Goal: Task Accomplishment & Management: Manage account settings

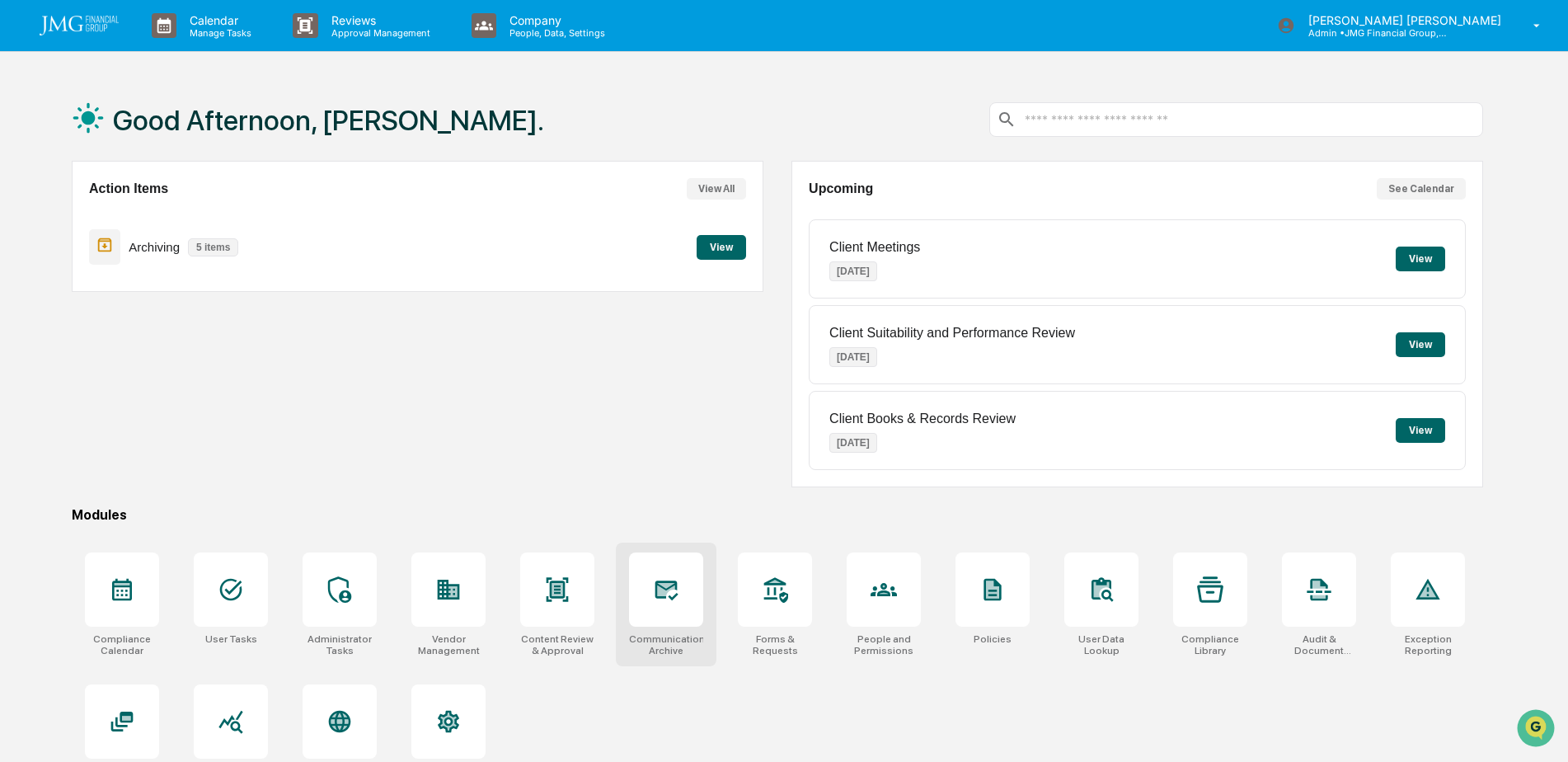
click at [662, 595] on icon at bounding box center [665, 589] width 17 height 13
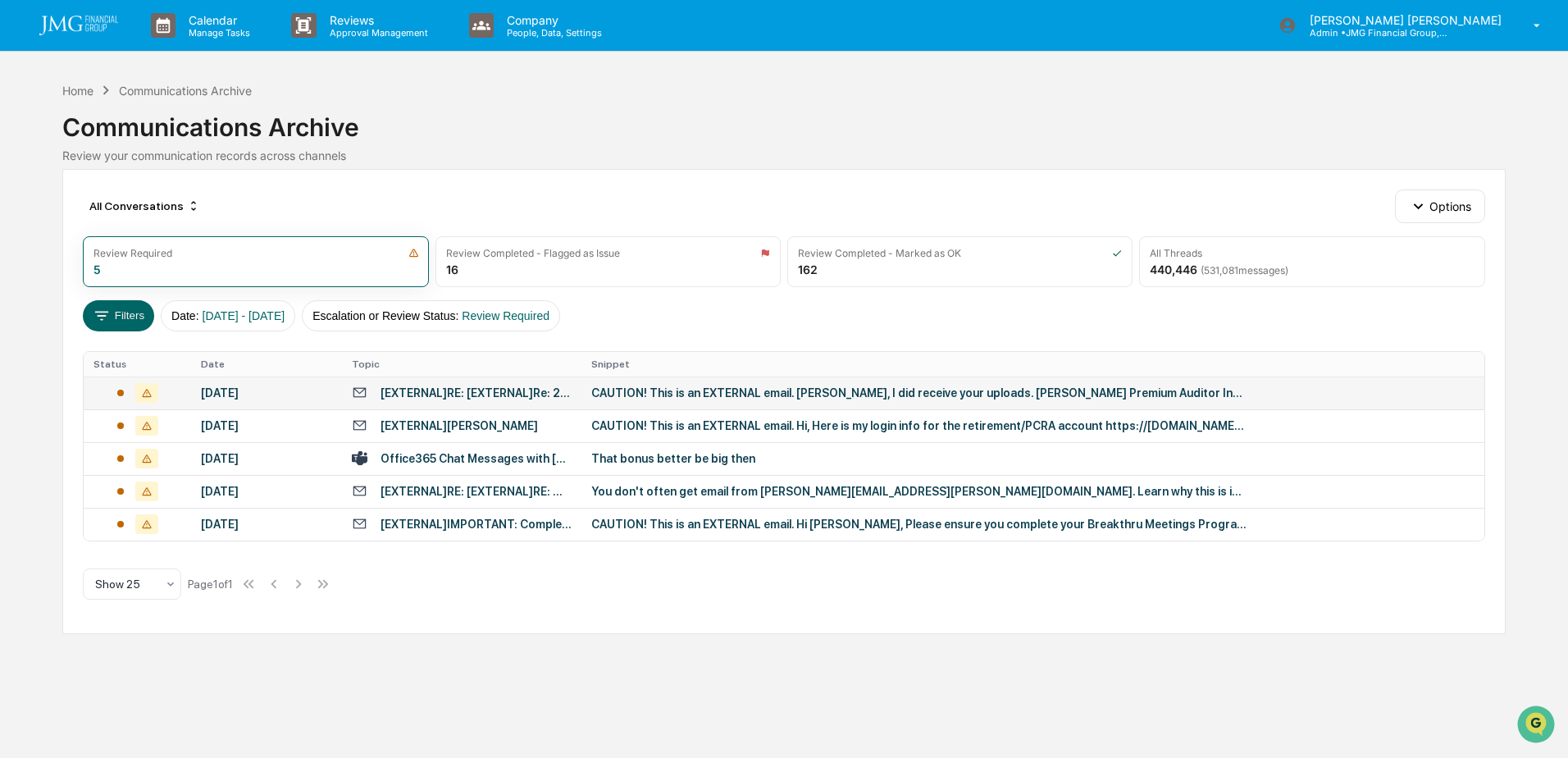
click at [671, 387] on div "CAUTION! This is an EXTERNAL email. [PERSON_NAME], I did receive your uploads. …" at bounding box center [919, 393] width 656 height 13
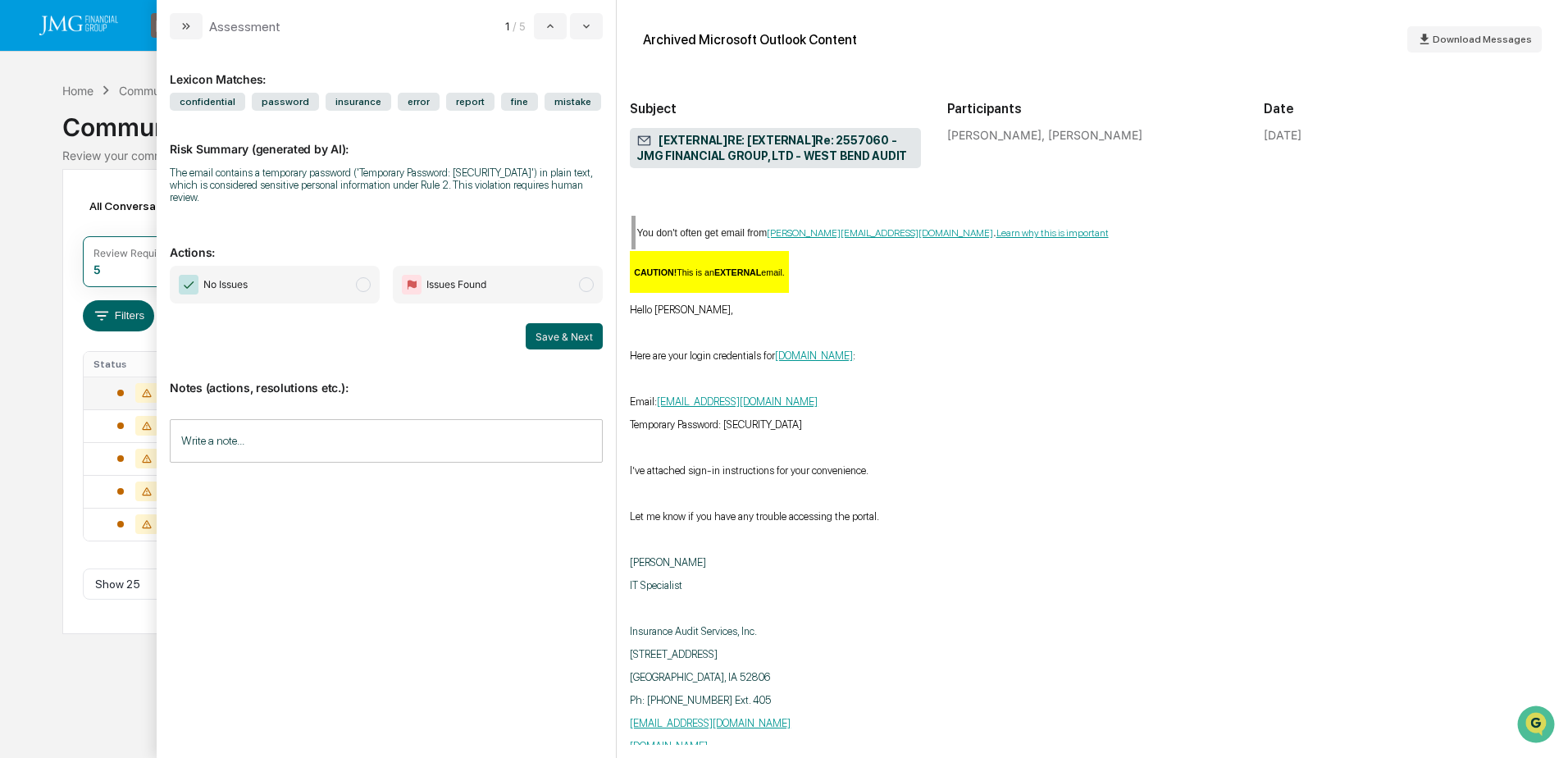
scroll to position [1312, 0]
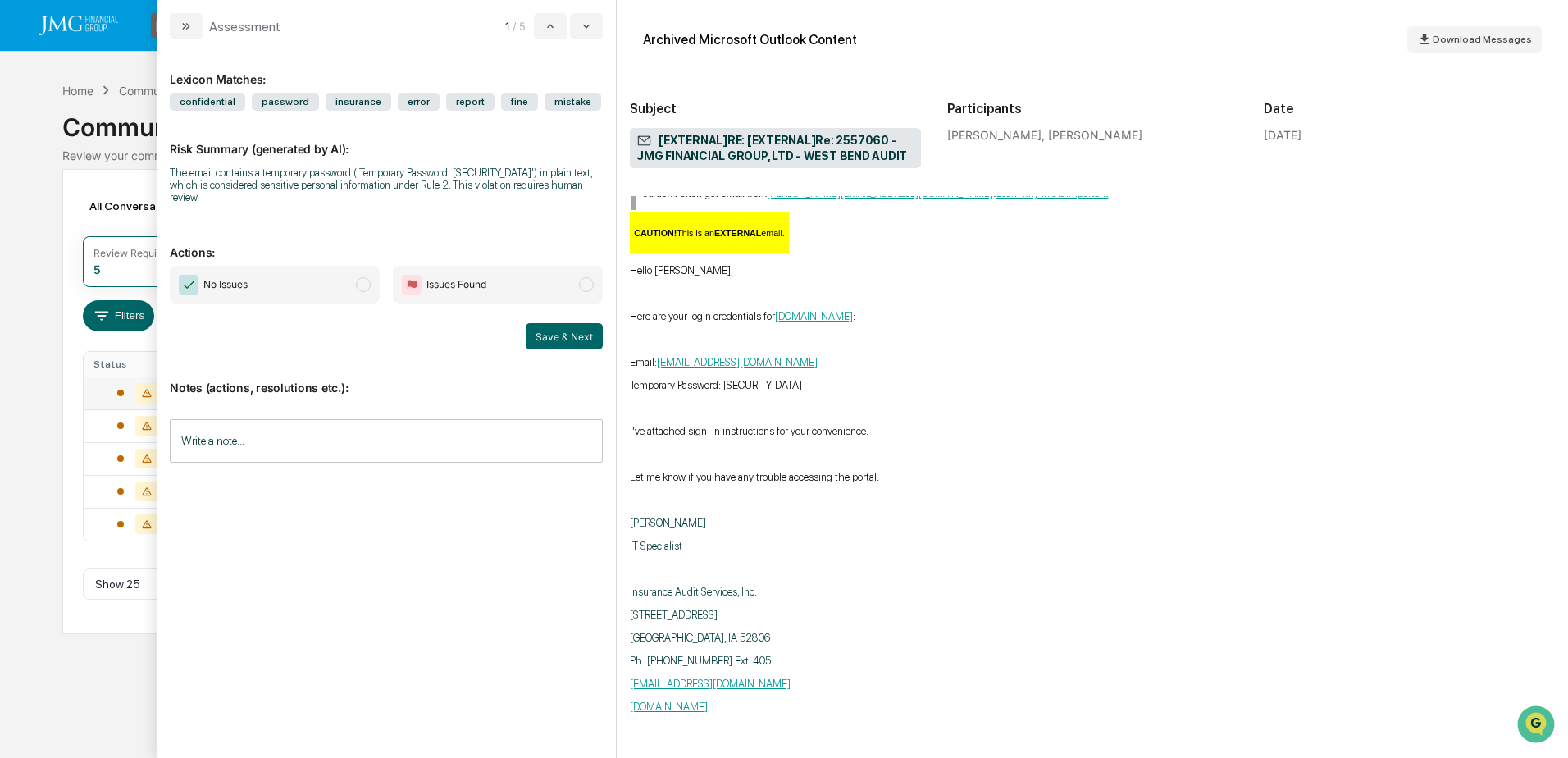
click at [347, 442] on input "Write a note..." at bounding box center [386, 440] width 433 height 44
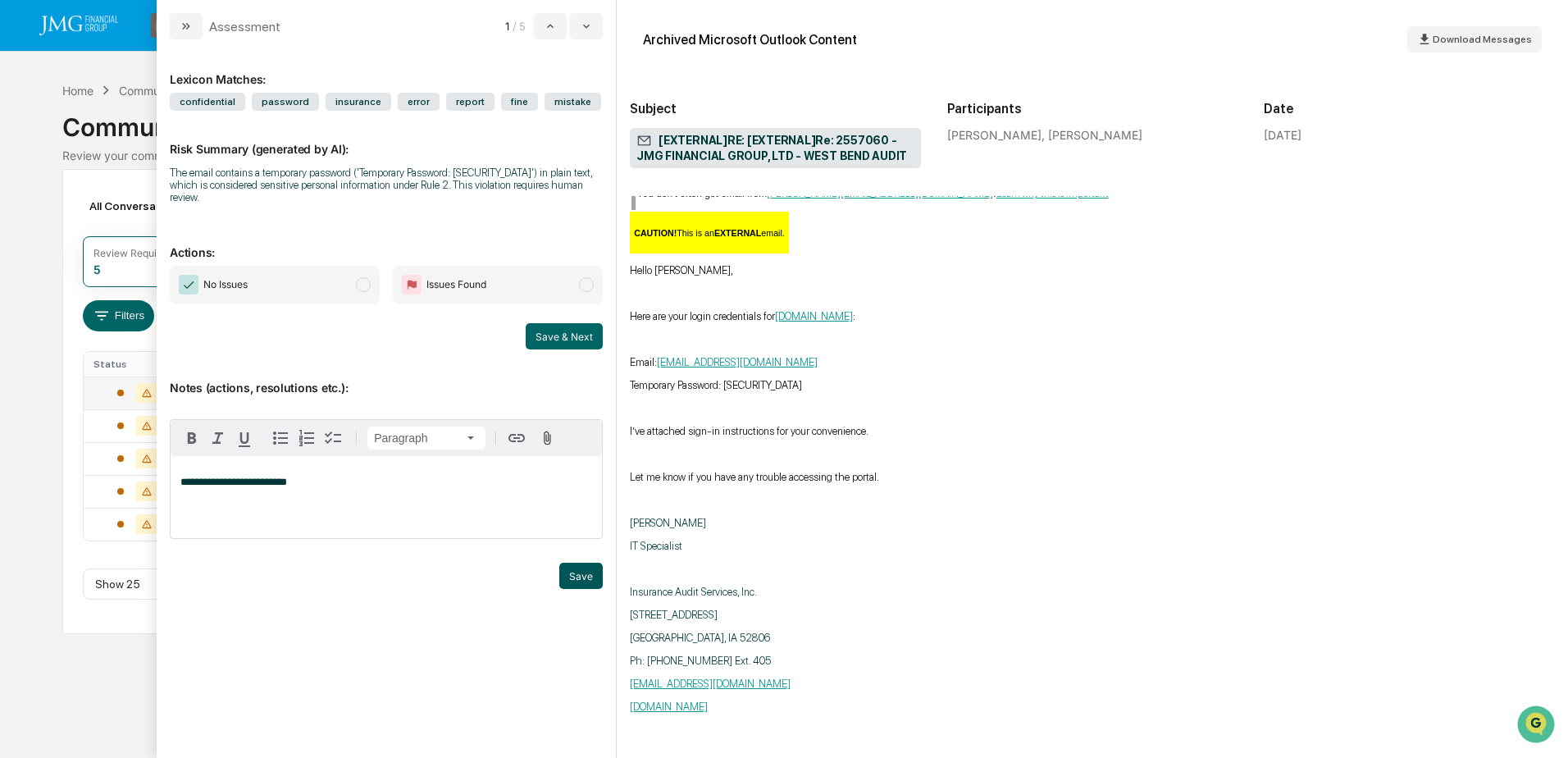
click at [583, 566] on button "Save" at bounding box center [582, 576] width 44 height 27
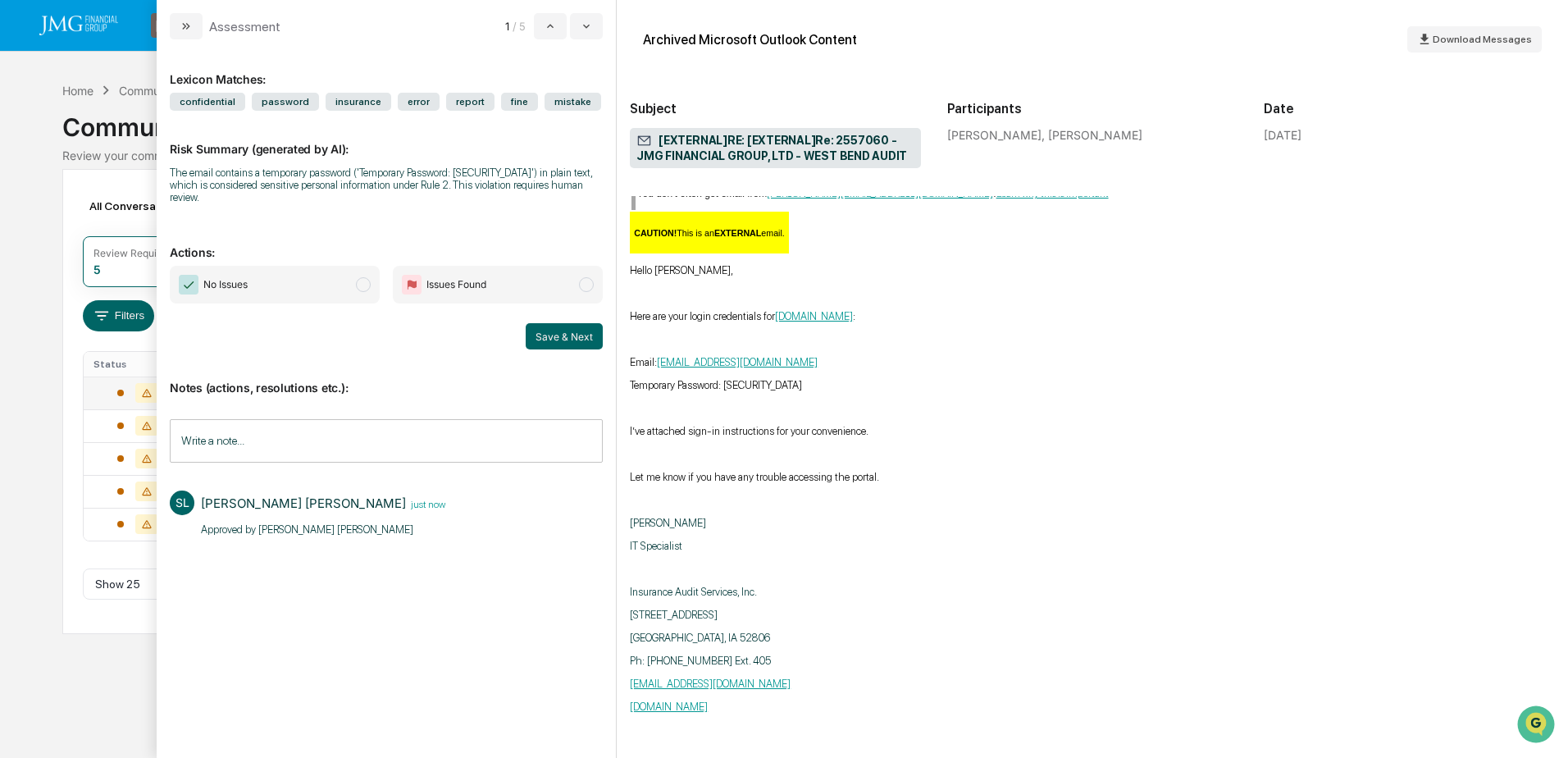
click at [316, 278] on span "No Issues" at bounding box center [275, 285] width 210 height 38
click at [552, 325] on button "Save & Next" at bounding box center [564, 337] width 77 height 27
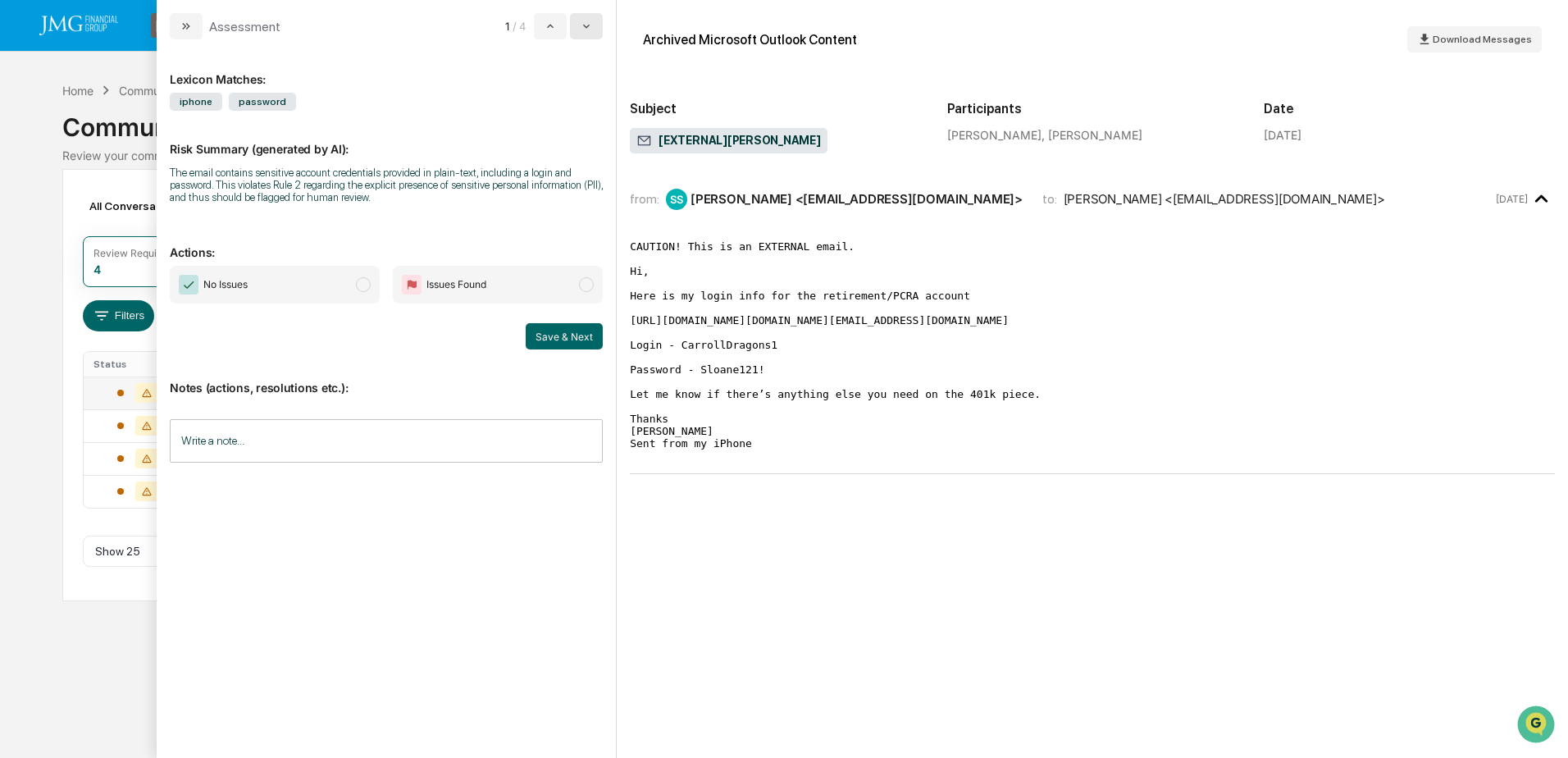
click at [588, 27] on icon "modal" at bounding box center [587, 27] width 13 height 13
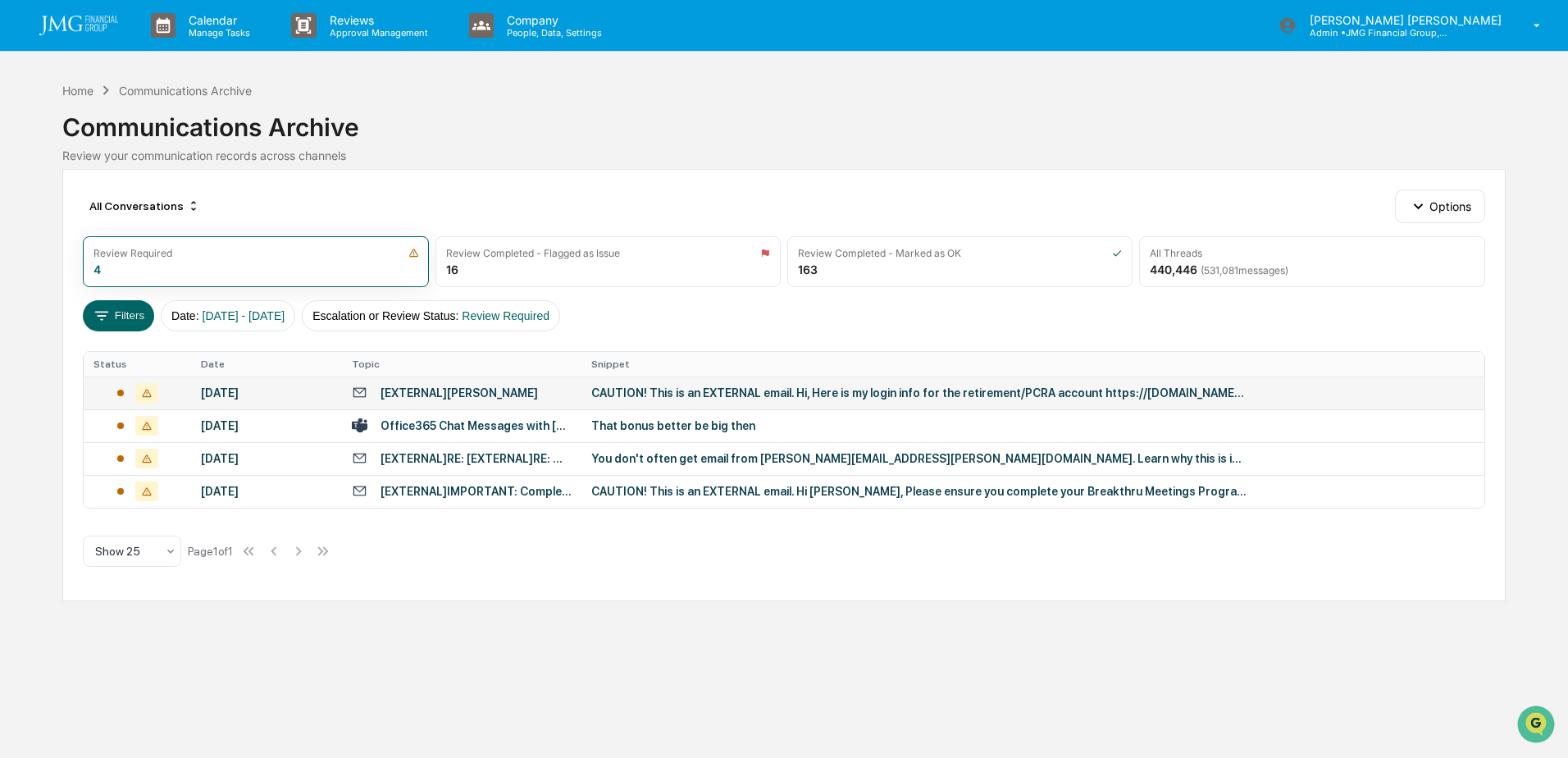
click at [103, 73] on div "Calendar Manage Tasks Reviews Approval Management Company People, Data, Setting…" at bounding box center [784, 379] width 1568 height 758
click at [689, 424] on div "That bonus better be big then" at bounding box center [919, 425] width 656 height 13
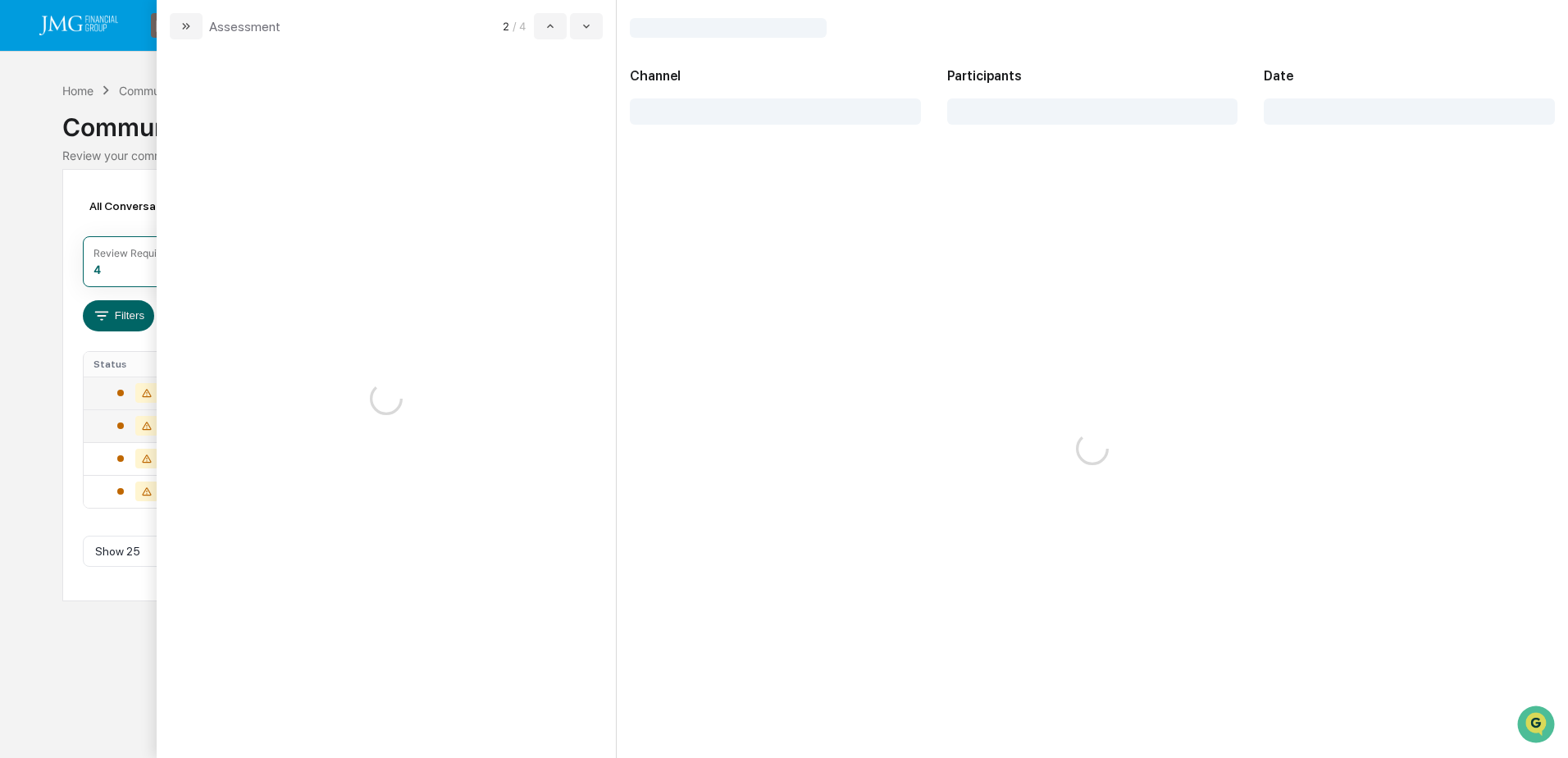
click at [41, 215] on div "Calendar Manage Tasks Reviews Approval Management Company People, Data, Setting…" at bounding box center [784, 379] width 1568 height 758
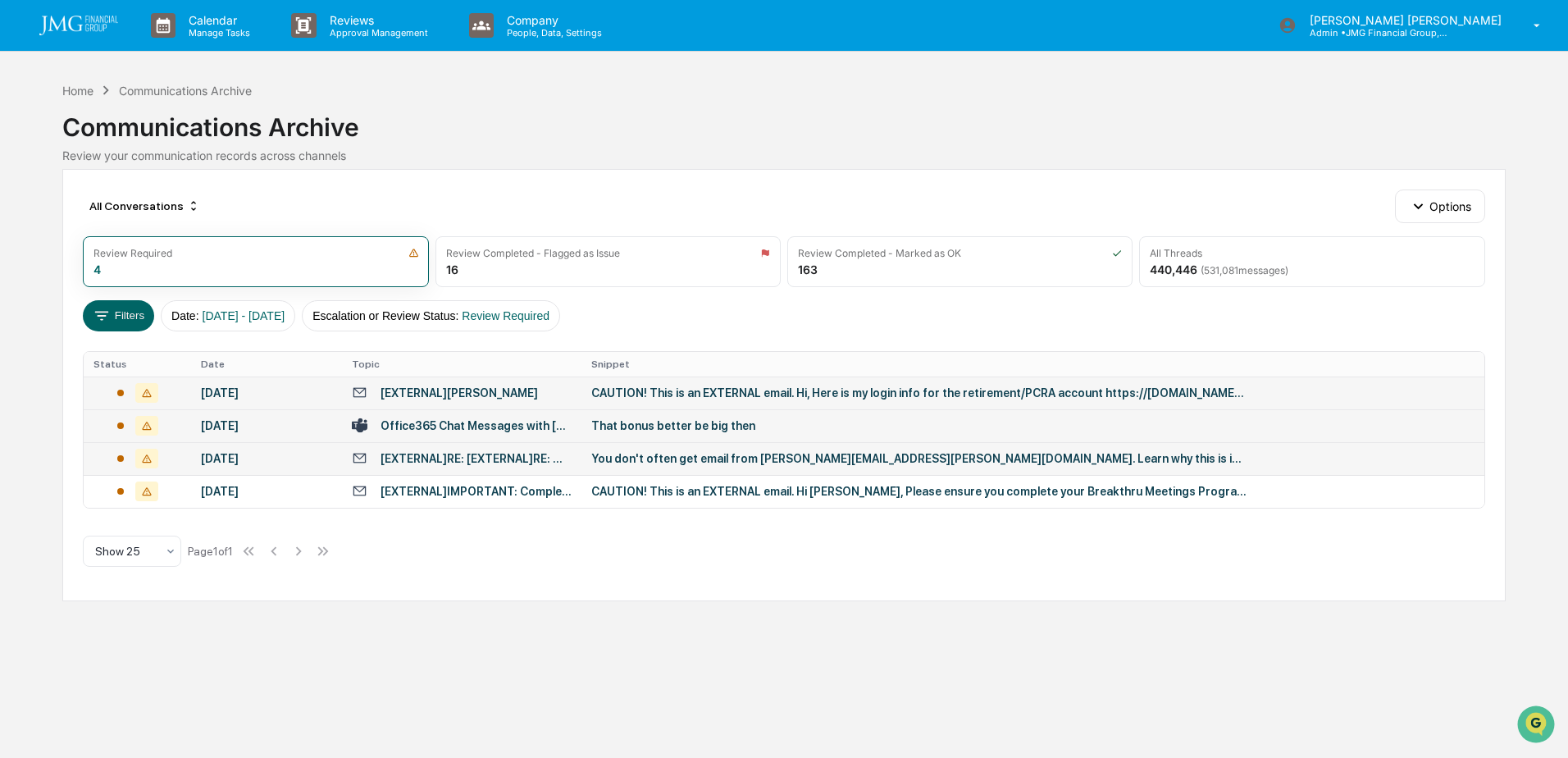
click at [668, 458] on div "You don't often get email from [PERSON_NAME][EMAIL_ADDRESS][PERSON_NAME][DOMAIN…" at bounding box center [919, 459] width 656 height 13
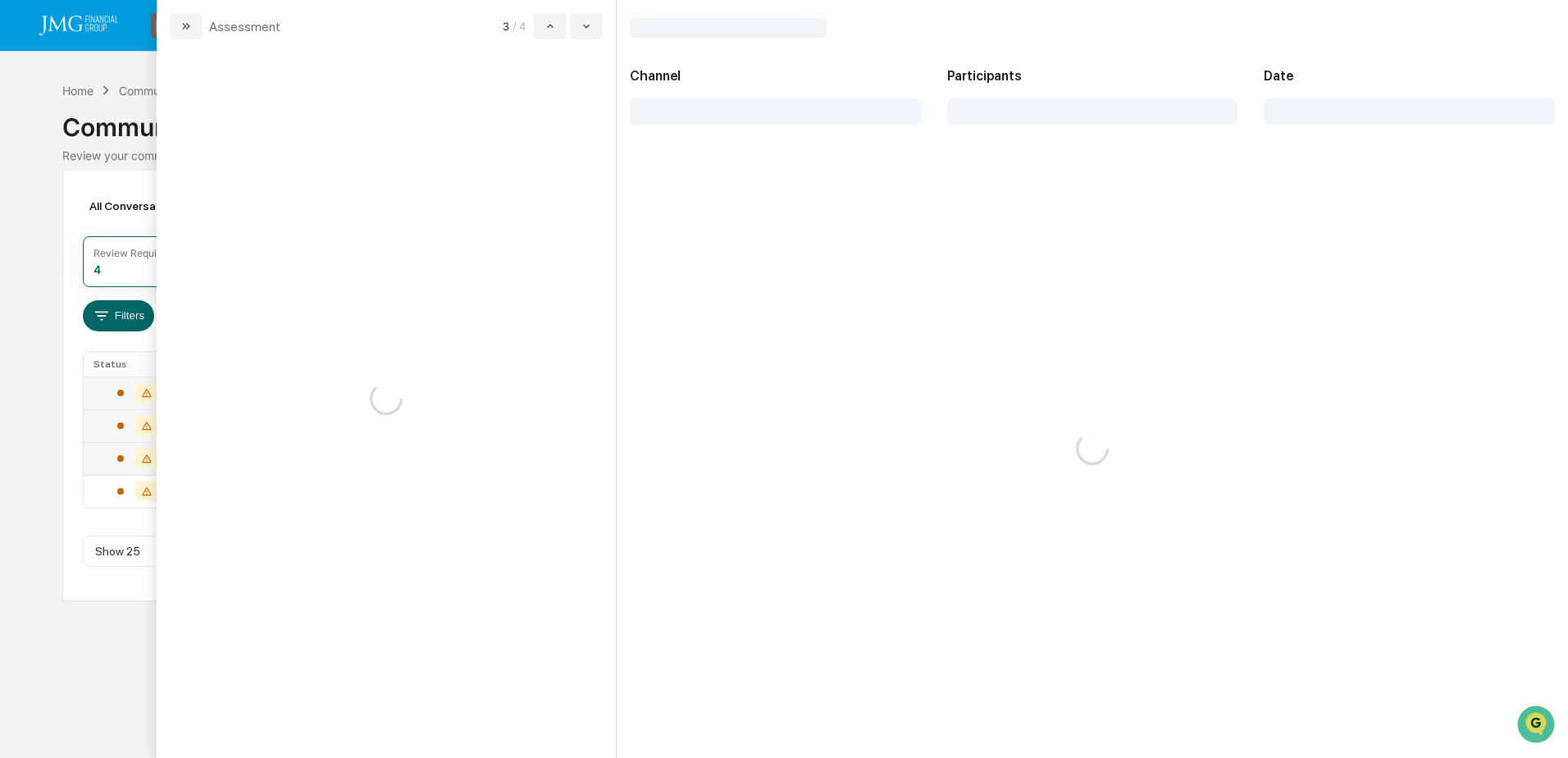
click at [48, 150] on div "Calendar Manage Tasks Reviews Approval Management Company People, Data, Setting…" at bounding box center [784, 379] width 1568 height 758
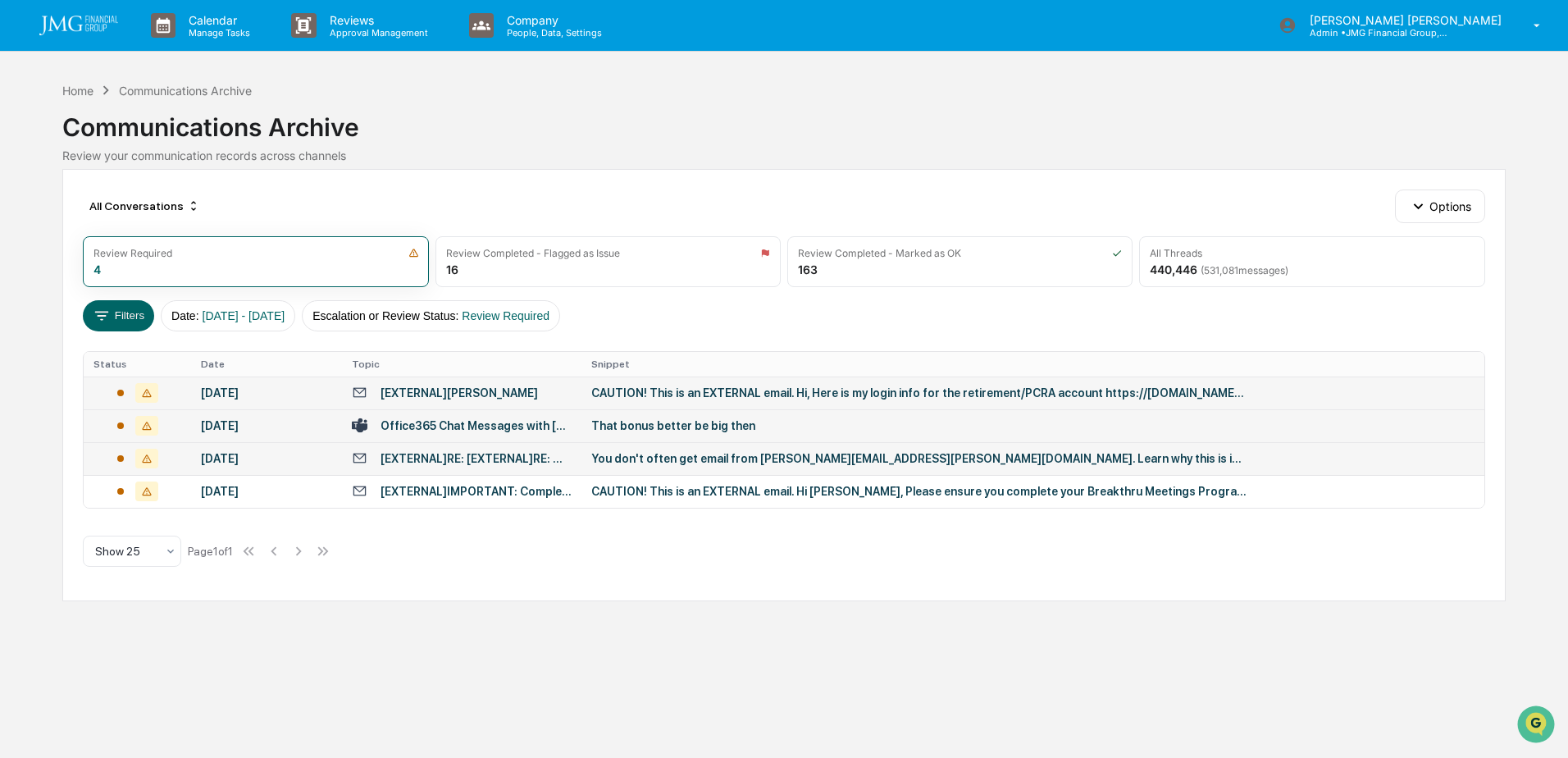
click at [164, 91] on div "Communications Archive" at bounding box center [185, 91] width 133 height 14
click at [87, 88] on div "Home" at bounding box center [77, 91] width 31 height 14
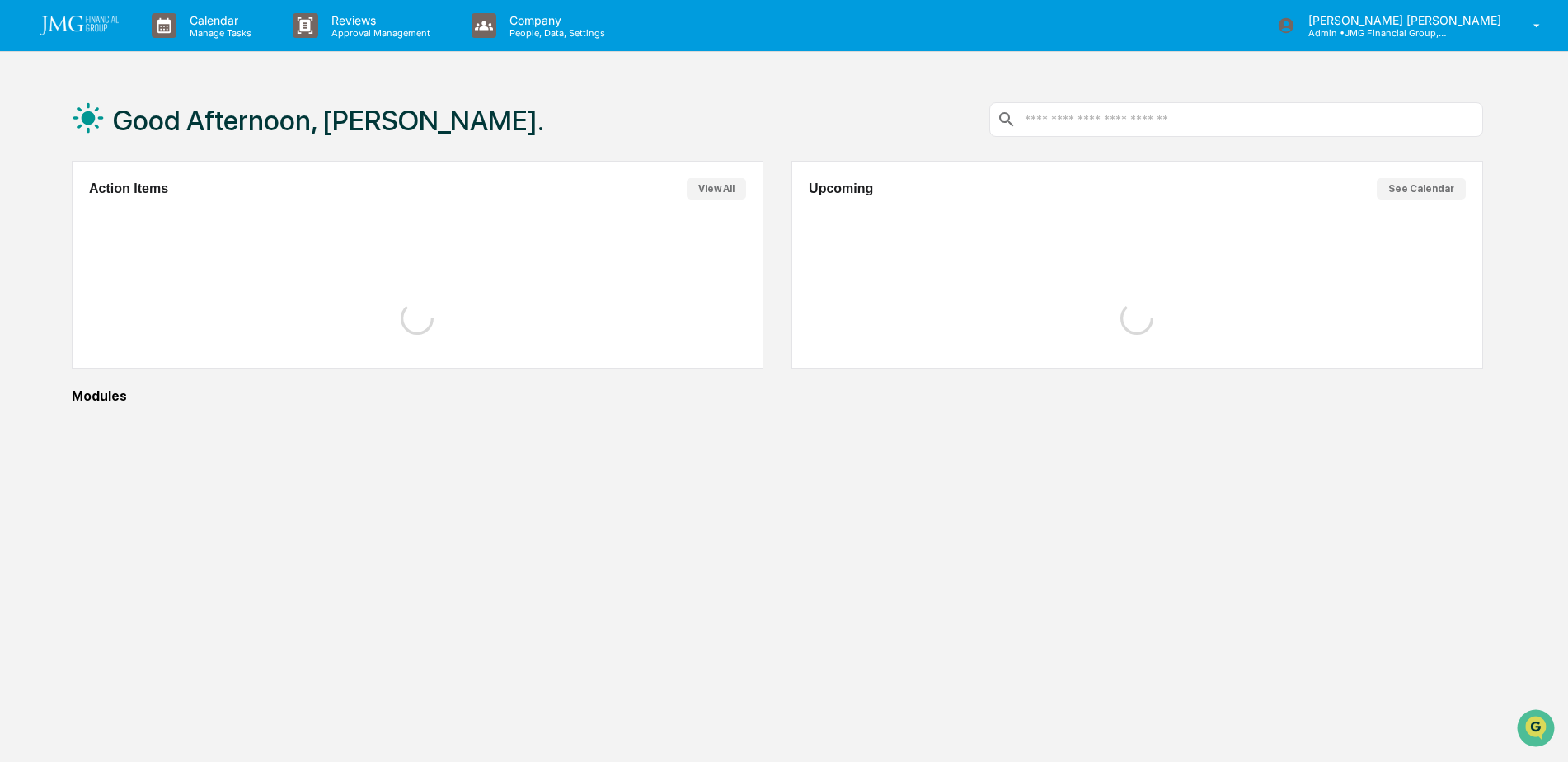
click at [1106, 501] on div "Good Afternoon, [PERSON_NAME]. Action Items View All Upcoming See Calendar Modu…" at bounding box center [777, 459] width 1461 height 762
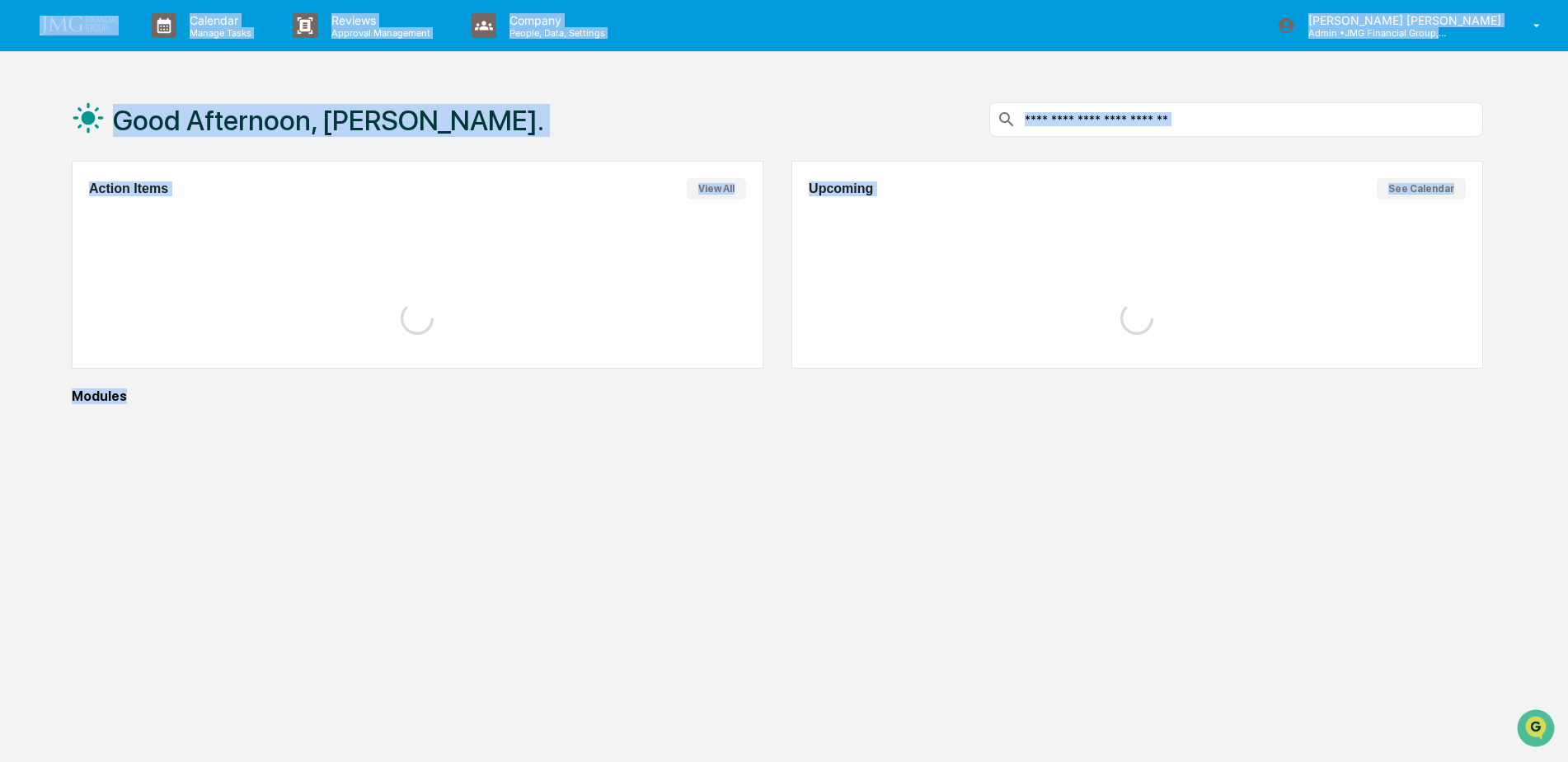
click at [1106, 501] on div "Good Afternoon, [PERSON_NAME]. Action Items View All Upcoming See Calendar Modu…" at bounding box center [777, 459] width 1461 height 762
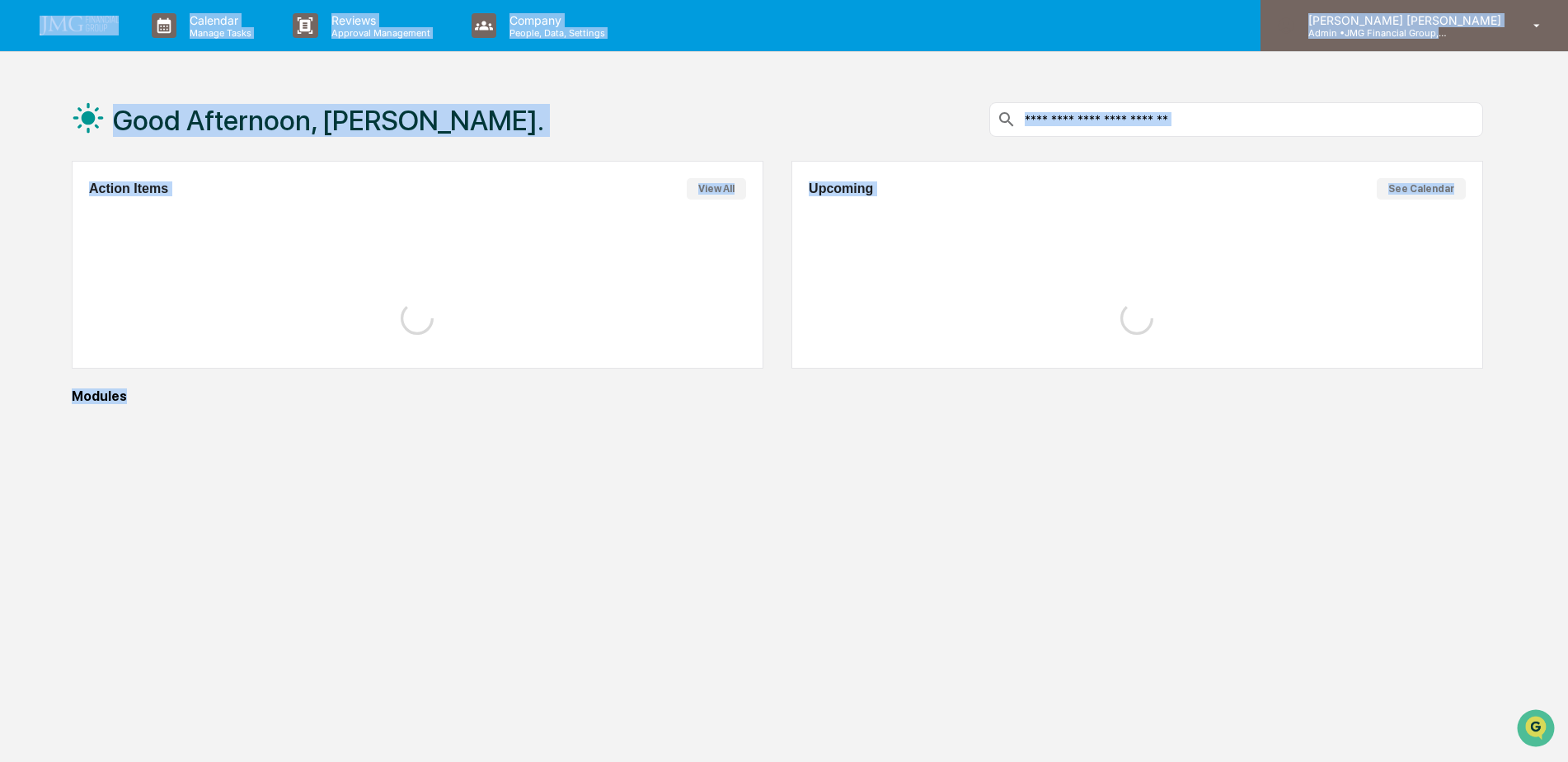
click at [1533, 22] on icon at bounding box center [1536, 26] width 29 height 15
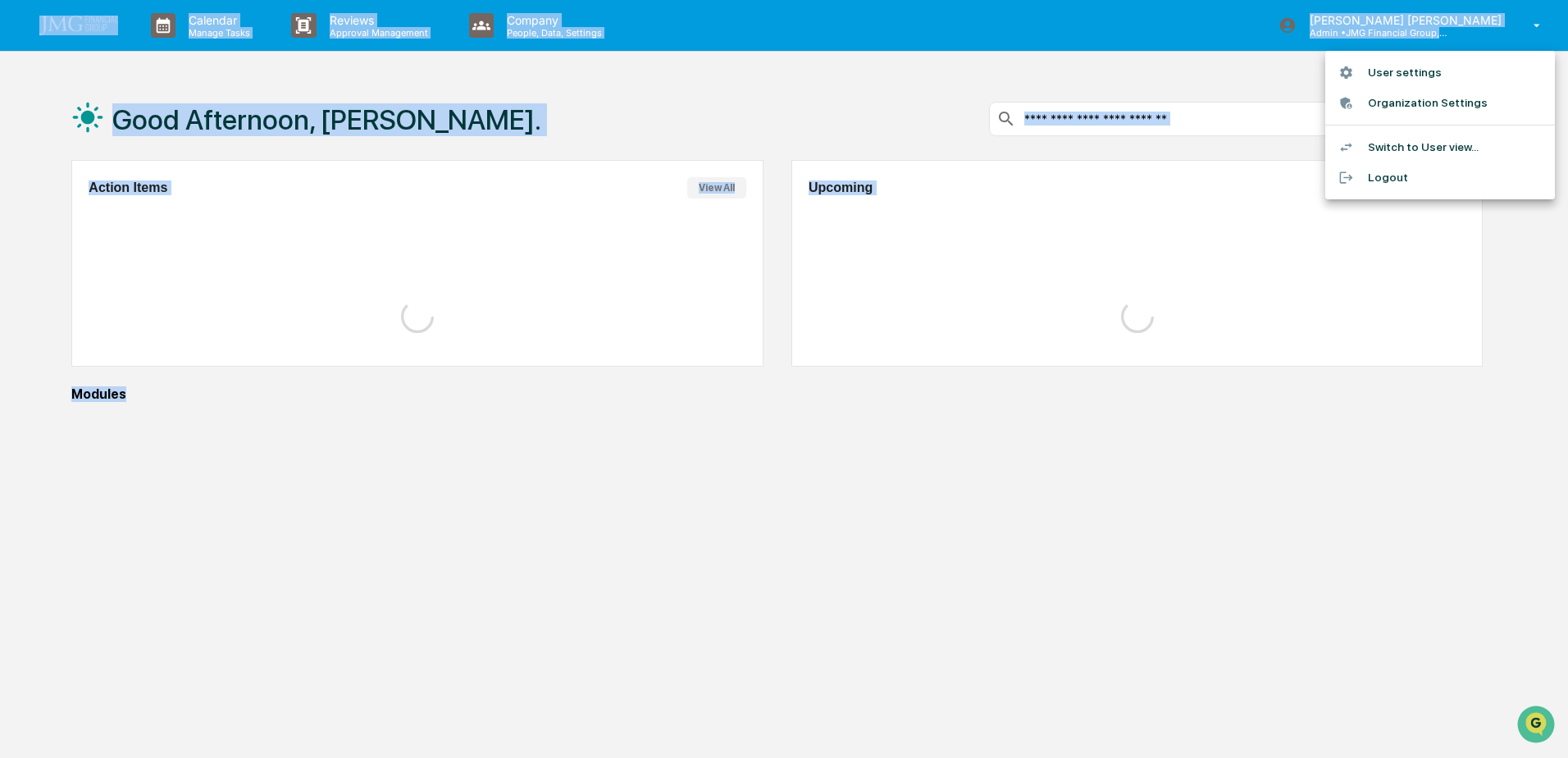
click at [1392, 175] on li "Logout" at bounding box center [1440, 177] width 230 height 31
